Goal: Information Seeking & Learning: Learn about a topic

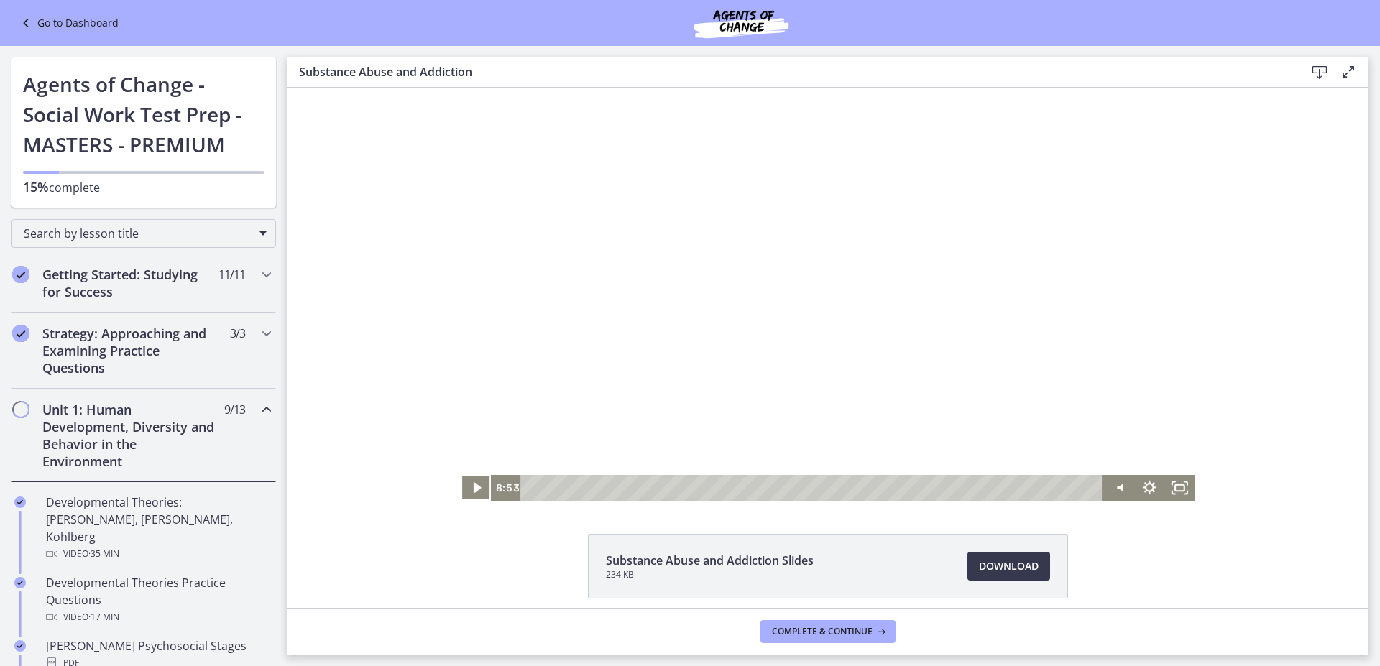
scroll to position [934, 0]
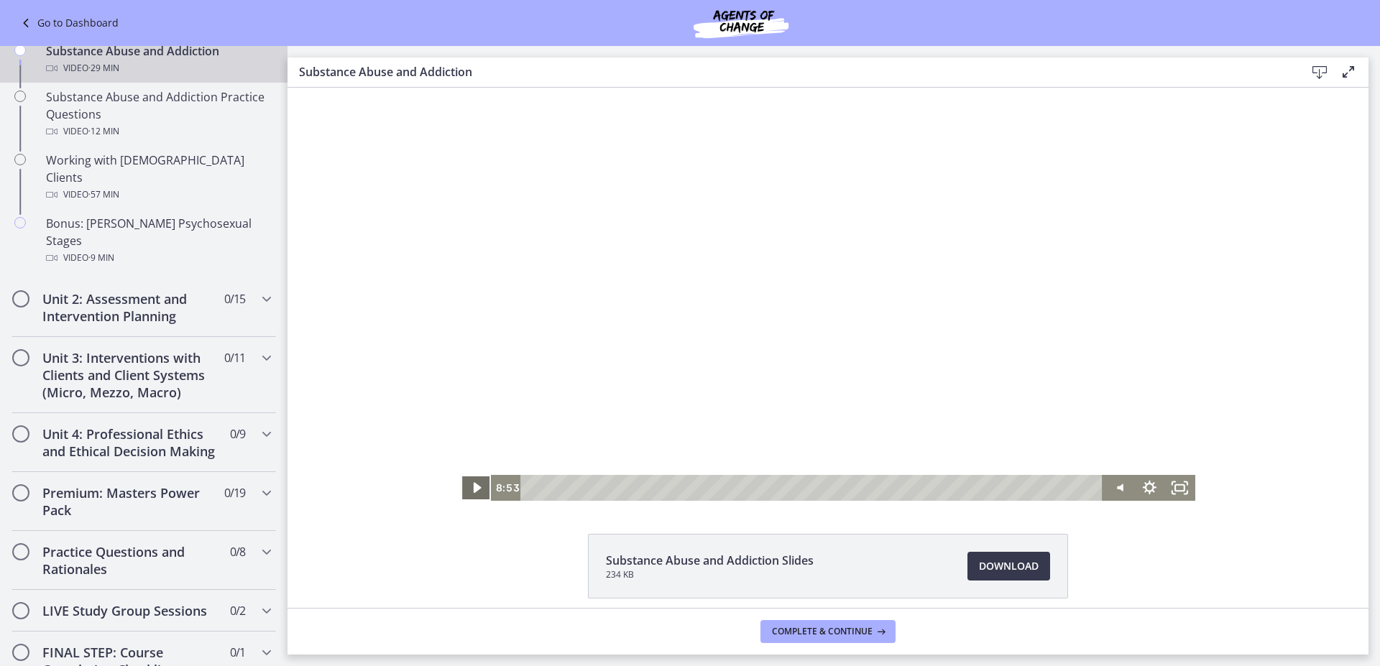
click at [474, 484] on icon "Play Video" at bounding box center [476, 488] width 31 height 26
click at [693, 490] on div "8:31" at bounding box center [814, 488] width 564 height 26
click at [703, 486] on div "9:02" at bounding box center [814, 488] width 564 height 26
click at [726, 320] on div at bounding box center [828, 294] width 734 height 413
click at [812, 323] on div at bounding box center [828, 294] width 734 height 413
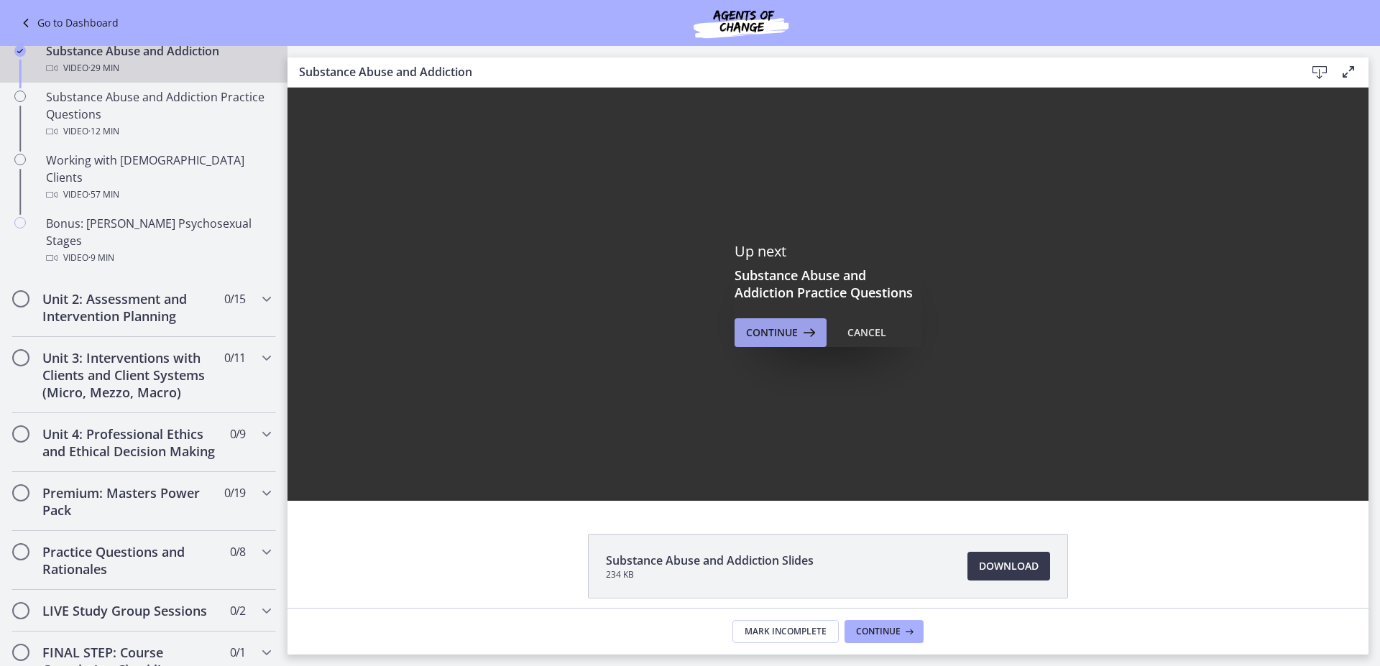
click at [779, 333] on span "Continue" at bounding box center [772, 332] width 52 height 17
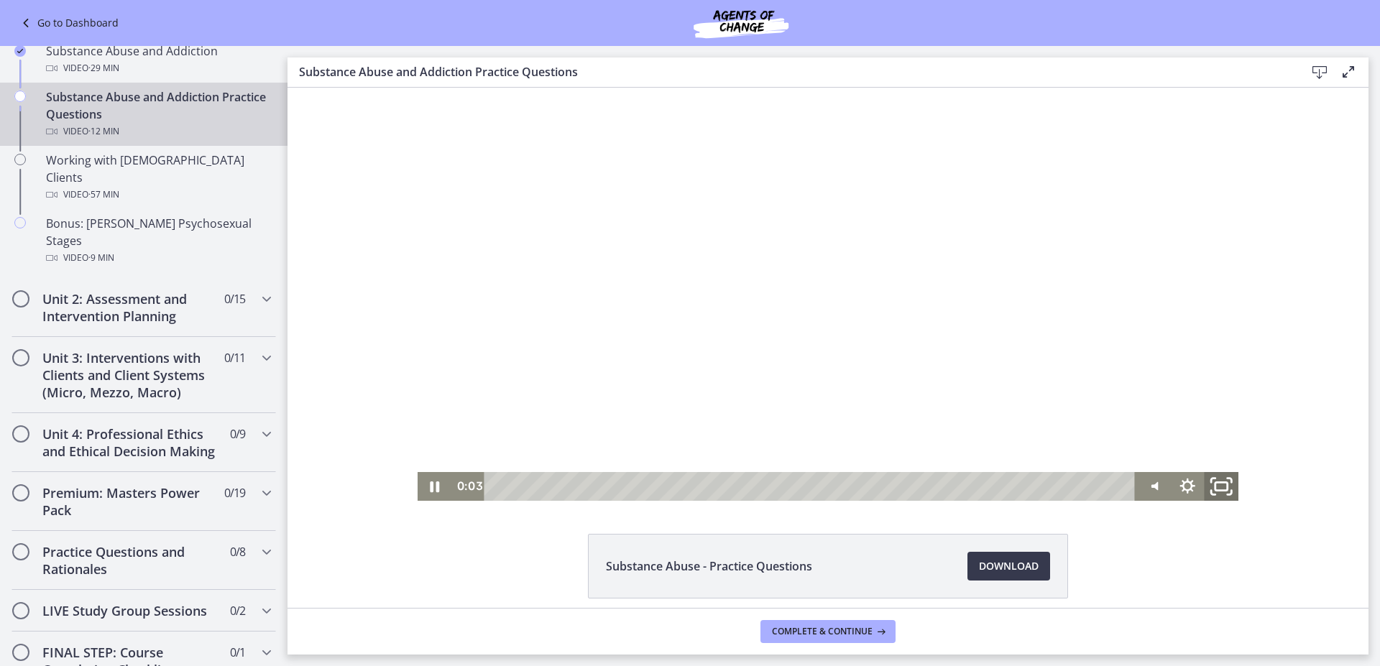
click at [1211, 489] on icon "Fullscreen" at bounding box center [1221, 486] width 41 height 34
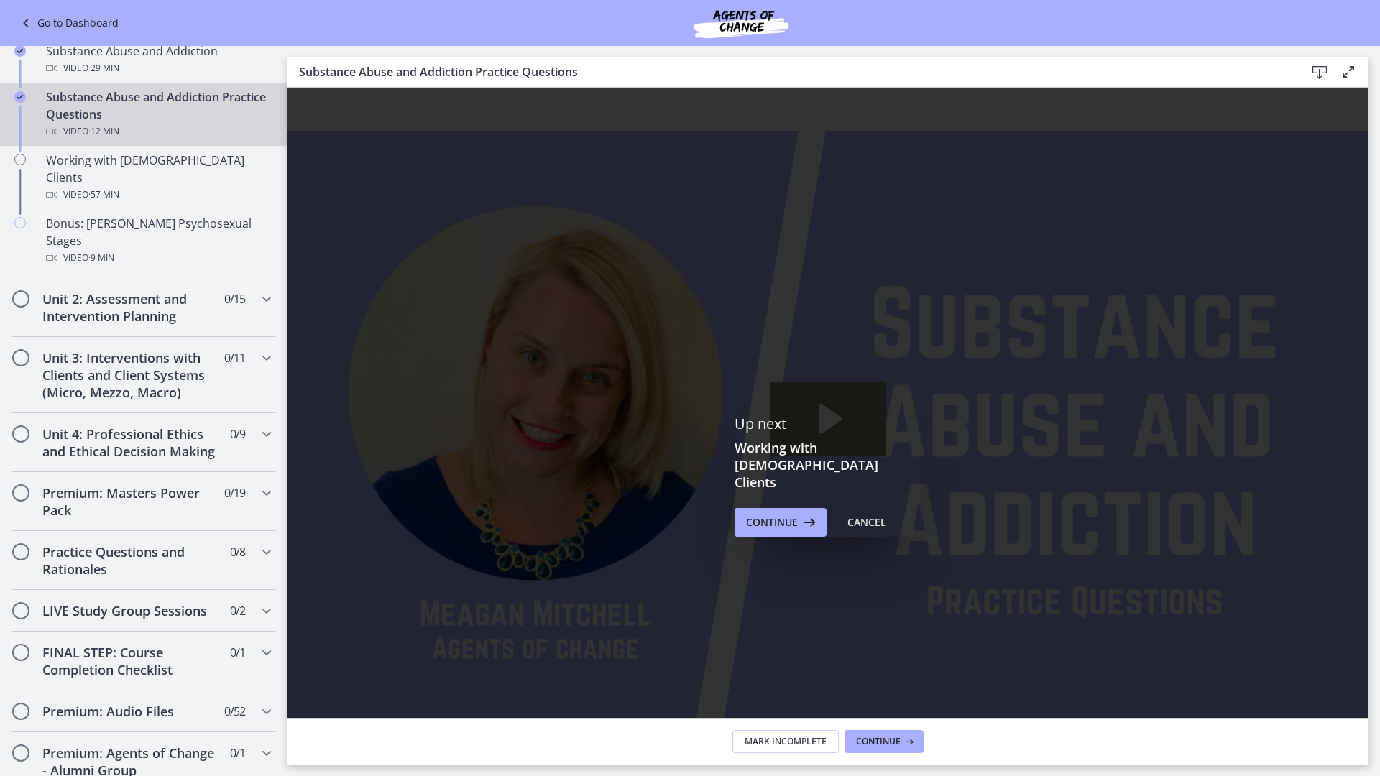
click at [1355, 665] on rect "Fullscreen" at bounding box center [1349, 765] width 11 height 7
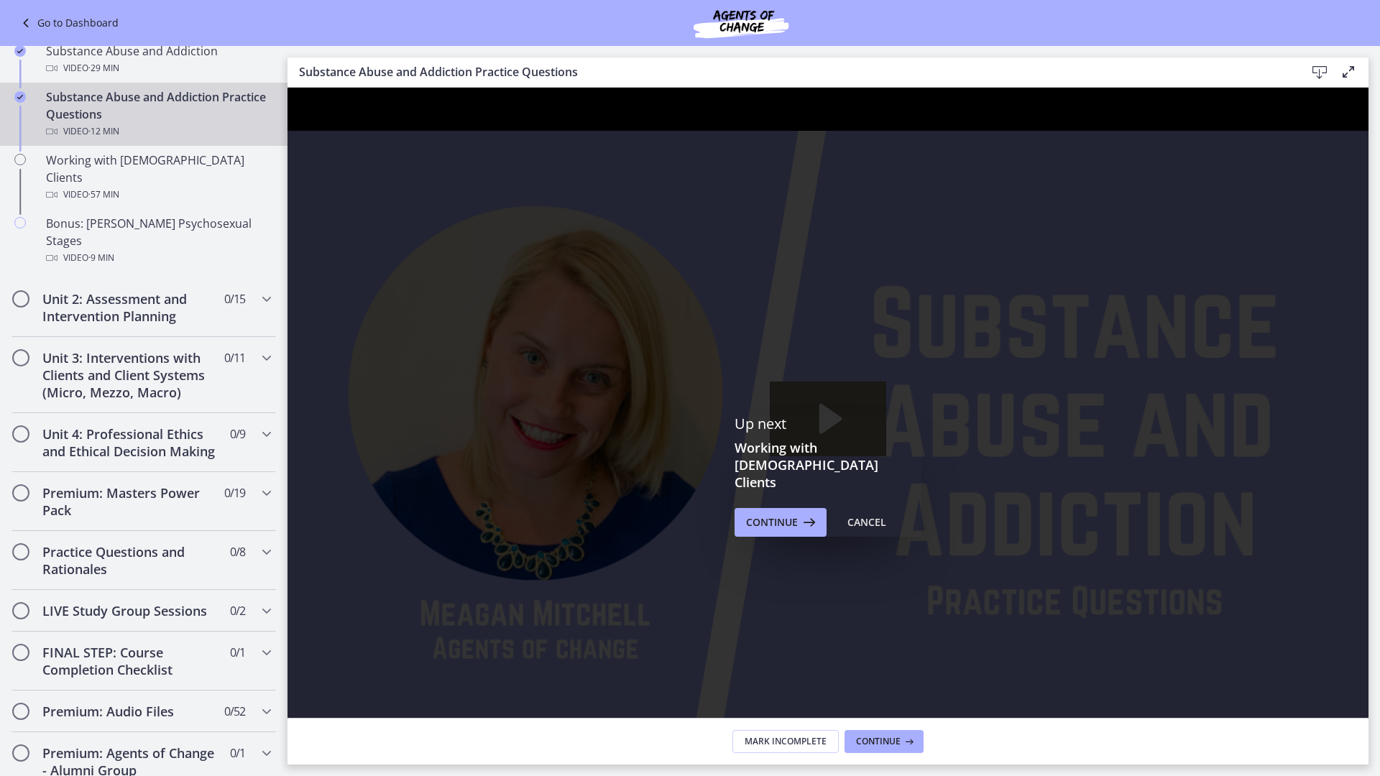
click at [1372, 665] on icon "Unfullscreen" at bounding box center [1349, 766] width 45 height 38
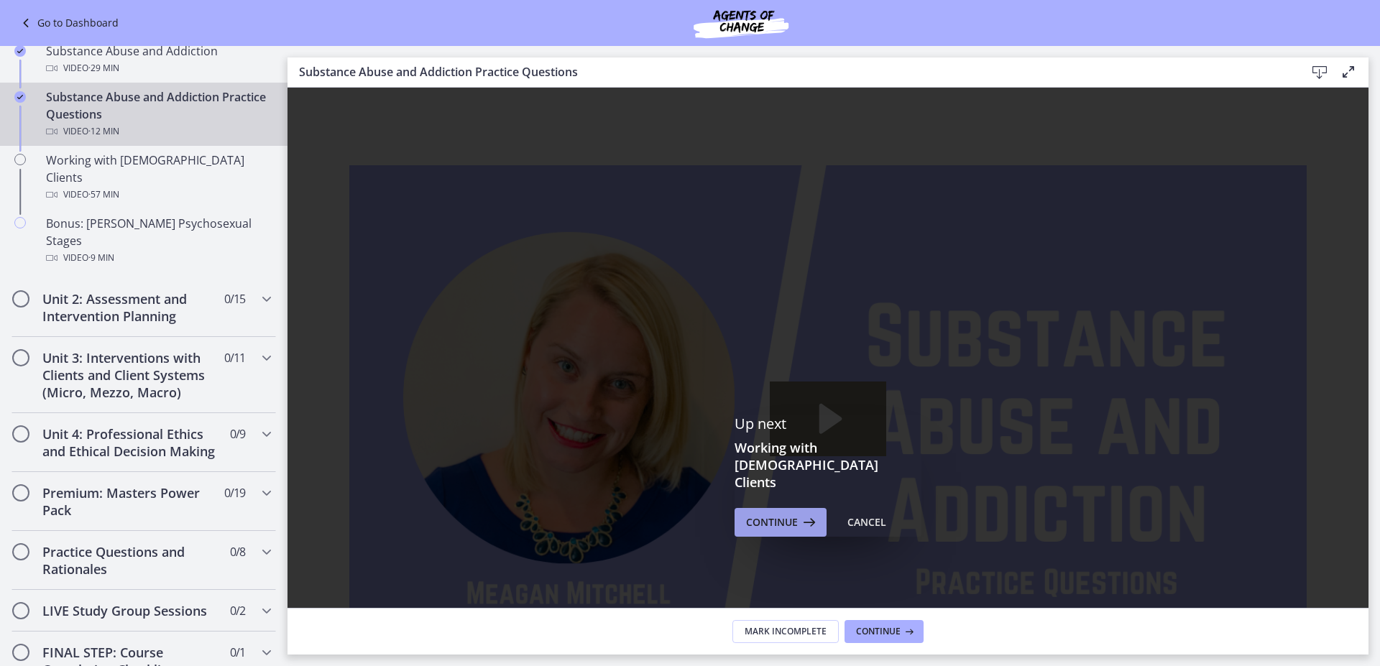
click at [769, 514] on span "Continue" at bounding box center [772, 522] width 52 height 17
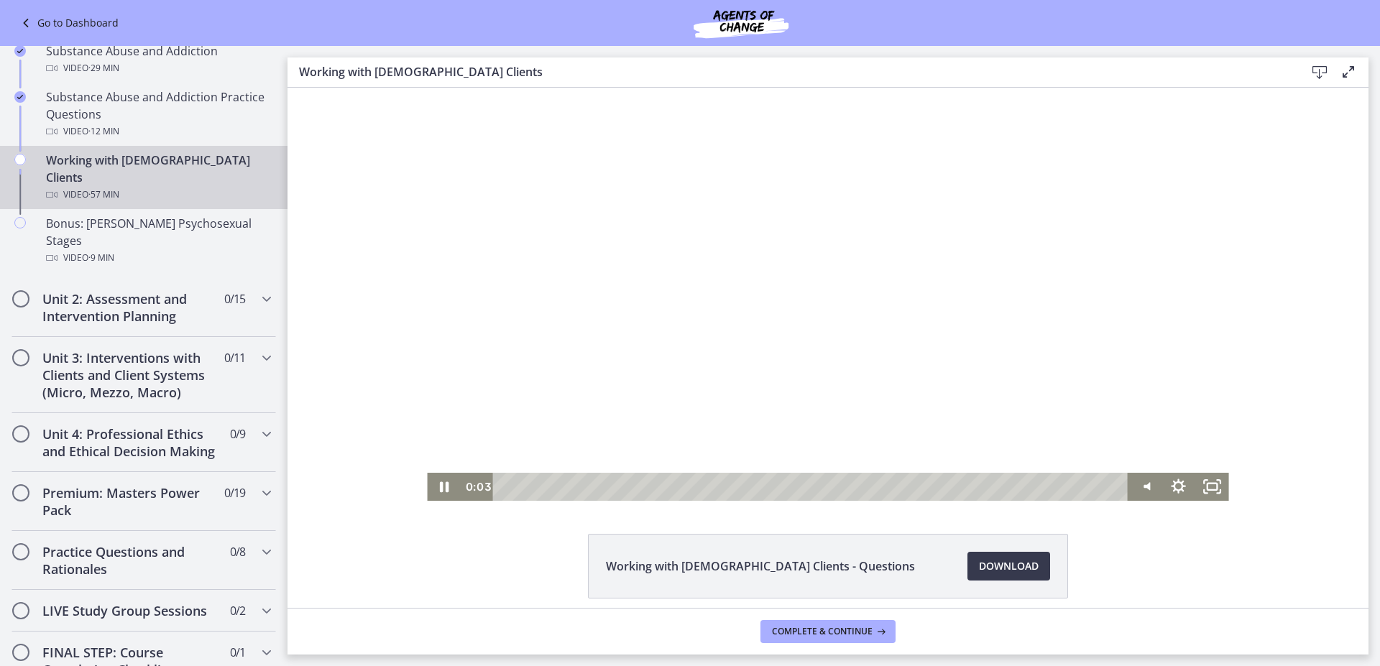
scroll to position [60, 0]
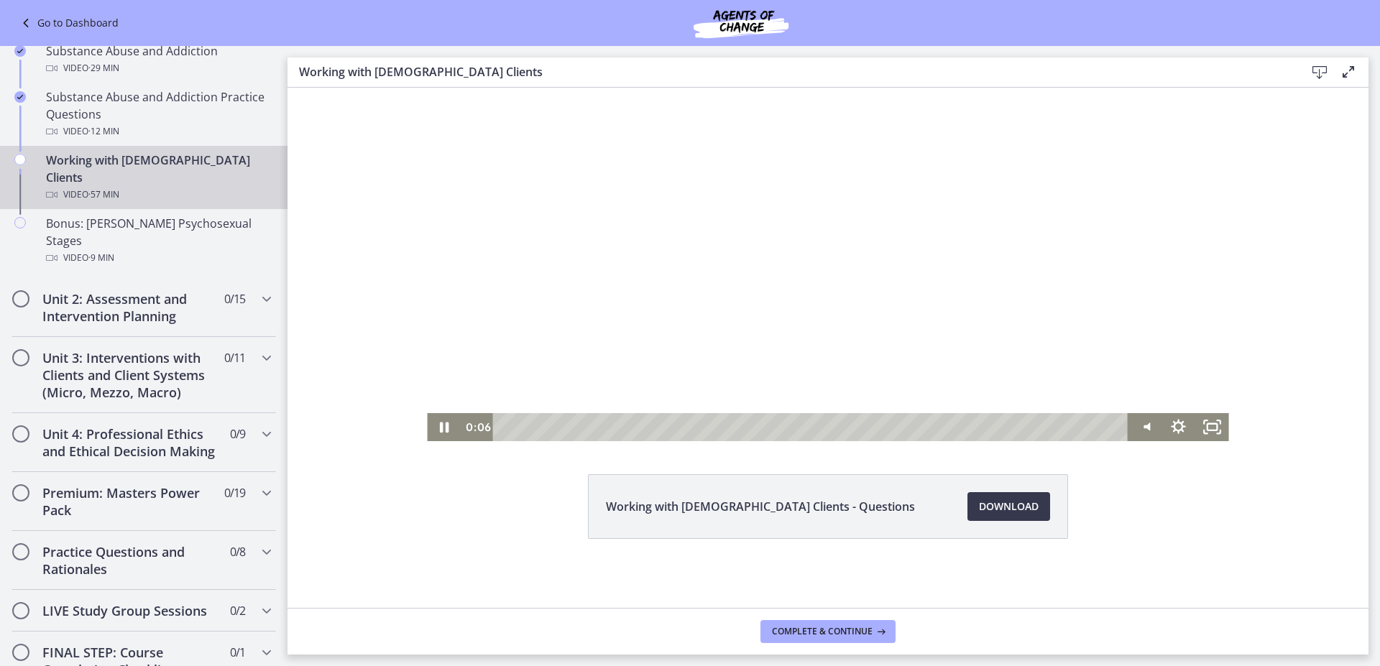
click at [859, 278] on div at bounding box center [827, 234] width 801 height 413
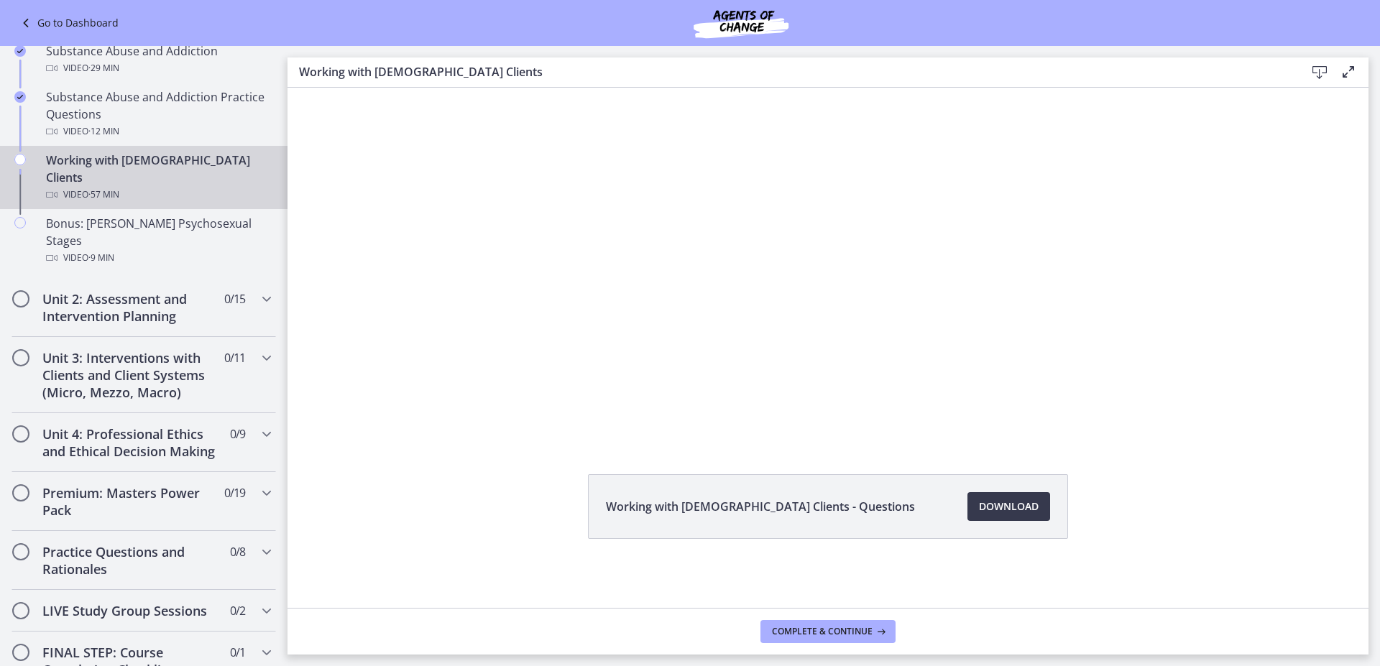
click at [427, 28] on button "Play Video: cmhf48khnk6s72tglic0.mp4" at bounding box center [427, 28] width 1 height 1
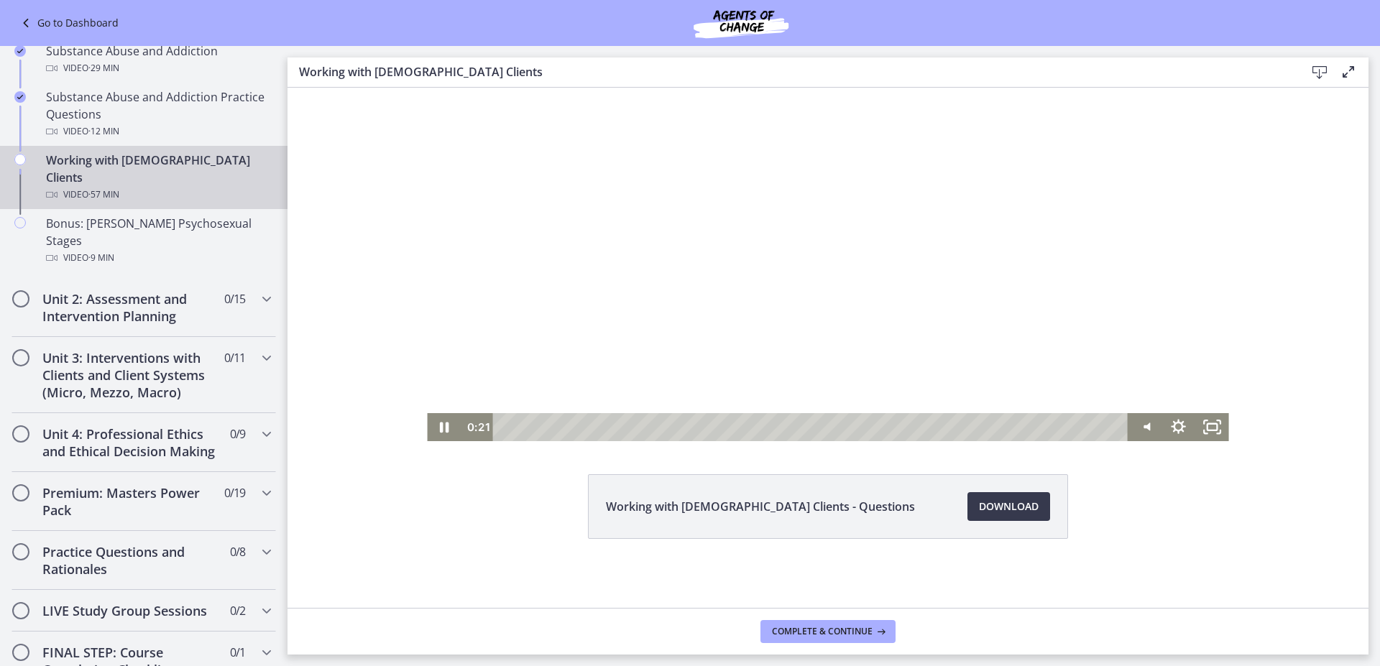
click at [825, 220] on div at bounding box center [827, 234] width 801 height 413
click at [444, 425] on icon "Play Video" at bounding box center [444, 427] width 33 height 28
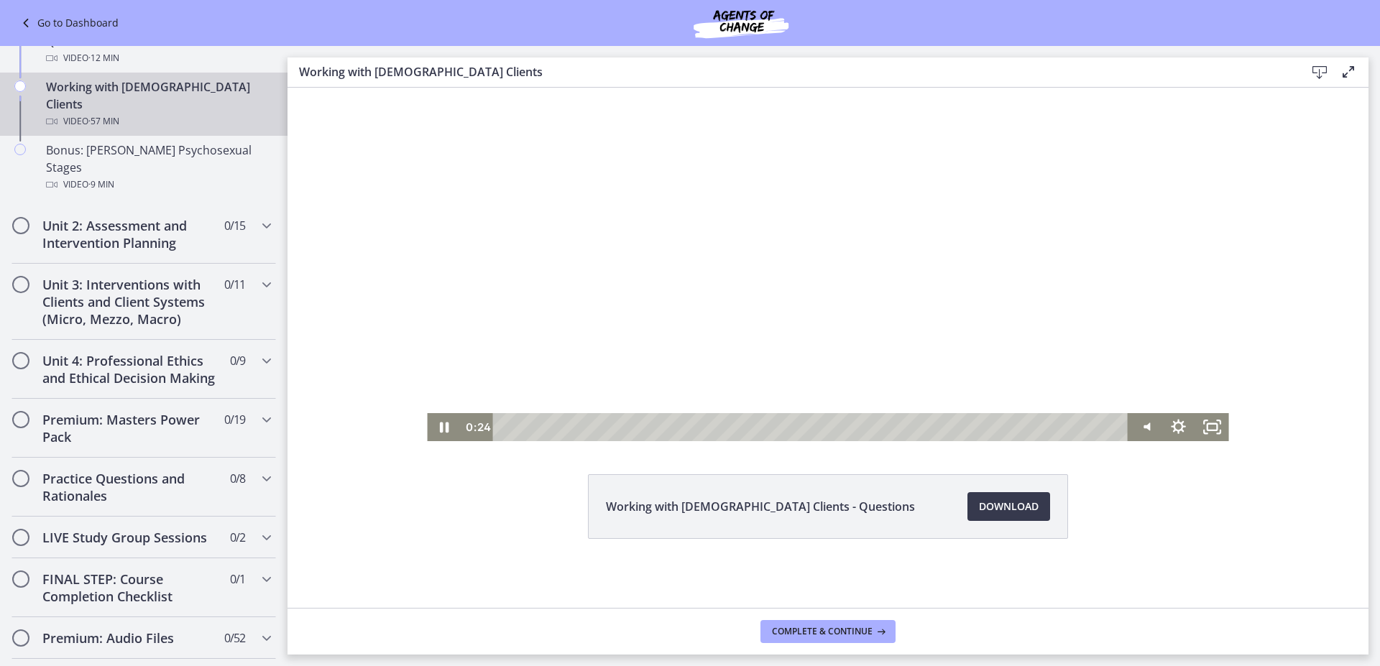
scroll to position [1006, 0]
click at [764, 426] on div "24:21" at bounding box center [812, 427] width 615 height 28
click at [789, 311] on div at bounding box center [827, 234] width 801 height 413
